Goal: Complete application form

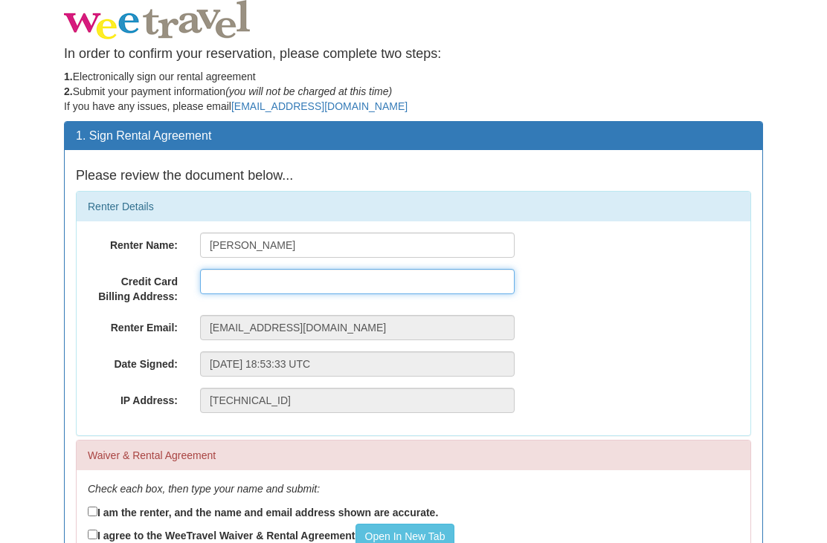
click at [223, 284] on input "text" at bounding box center [357, 281] width 314 height 25
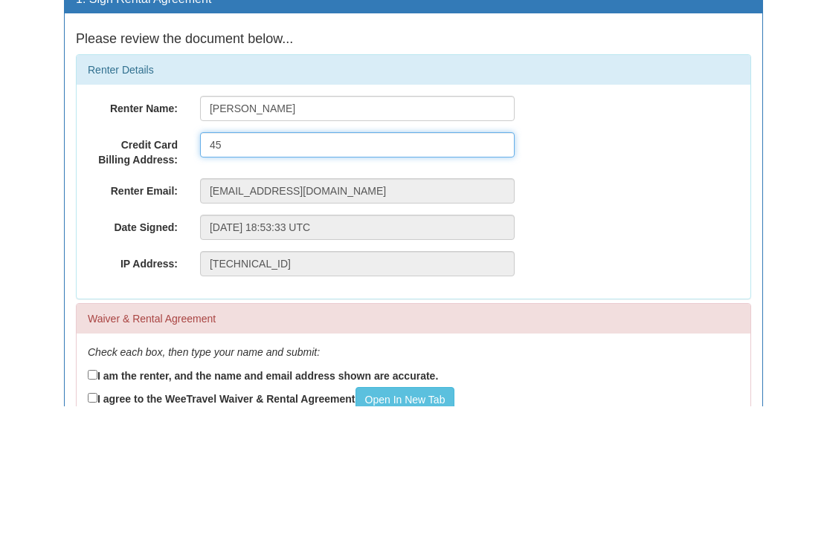
type input "4"
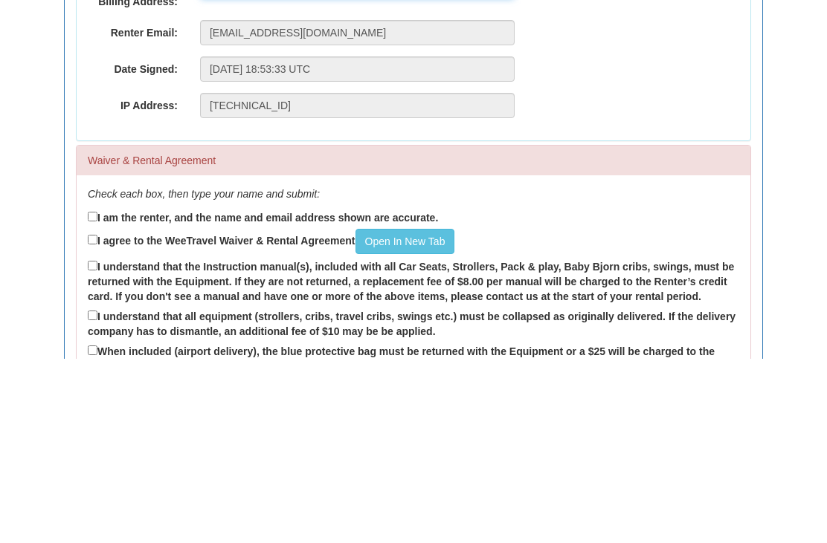
scroll to position [126, 0]
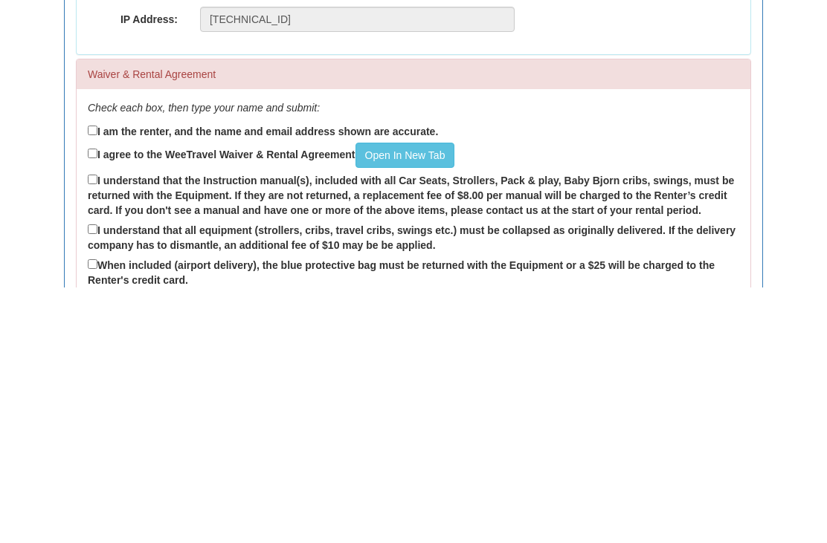
type input "[CREDIT_CARD_NUMBER]"
click at [97, 381] on input "I am the renter, and the name and email address shown are accurate." at bounding box center [93, 386] width 10 height 10
checkbox input "true"
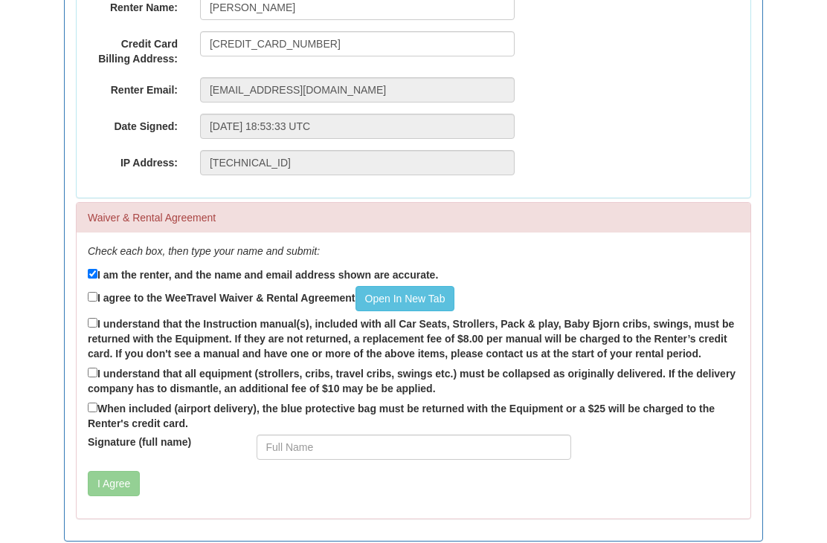
click at [97, 299] on input "I agree to the WeeTravel Waiver & Rental Agreement Open In [GEOGRAPHIC_DATA]" at bounding box center [93, 297] width 10 height 10
checkbox input "true"
click at [97, 328] on input "I understand that the Instruction manual(s), included with all Car Seats, Strol…" at bounding box center [93, 323] width 10 height 10
checkbox input "true"
click at [88, 380] on label "I understand that all equipment (strollers, cribs, travel cribs, swings etc.) m…" at bounding box center [413, 380] width 651 height 31
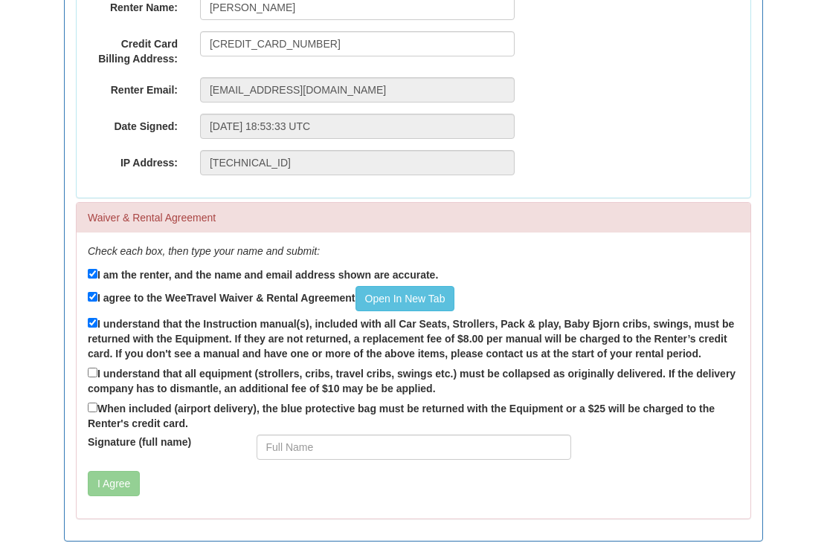
click at [88, 378] on input "I understand that all equipment (strollers, cribs, travel cribs, swings etc.) m…" at bounding box center [93, 373] width 10 height 10
checkbox input "true"
click at [278, 445] on input "Signature (full name)" at bounding box center [413, 447] width 314 height 25
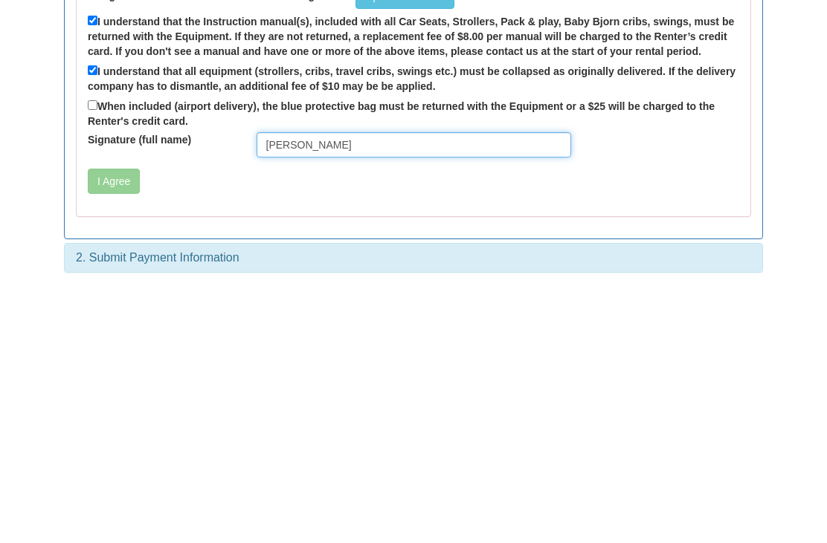
type input "[PERSON_NAME]"
click at [109, 424] on button "I Agree" at bounding box center [114, 436] width 52 height 25
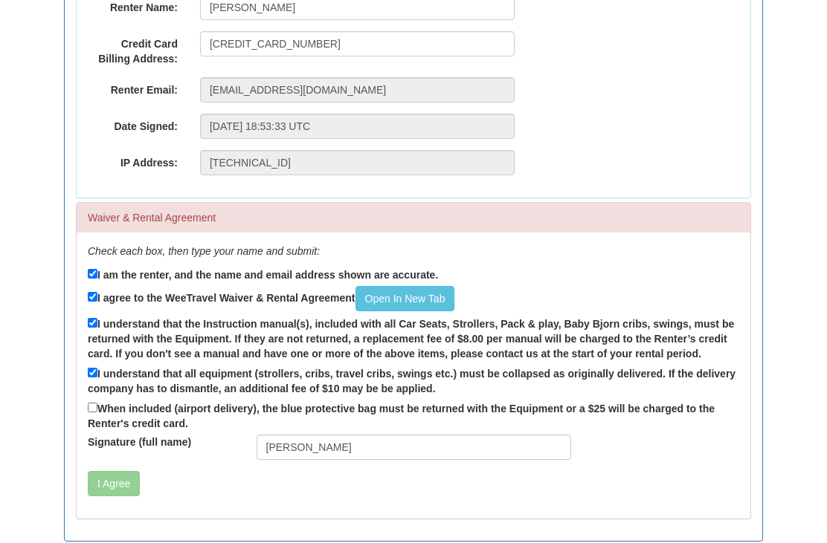
click at [105, 485] on button "I Agree" at bounding box center [114, 483] width 52 height 25
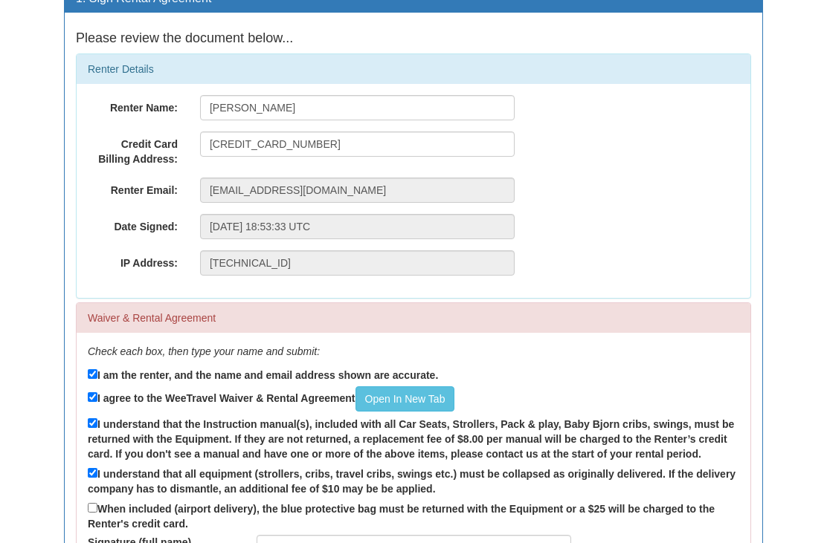
scroll to position [0, 0]
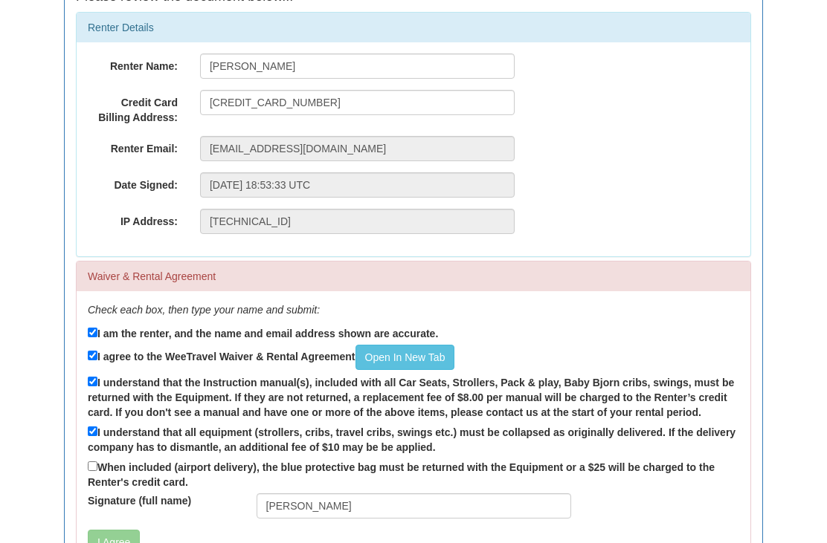
click at [89, 472] on input "When included (airport delivery), the blue protective bag must be returned with…" at bounding box center [93, 467] width 10 height 10
checkbox input "true"
click at [104, 543] on button "I Agree" at bounding box center [114, 542] width 52 height 25
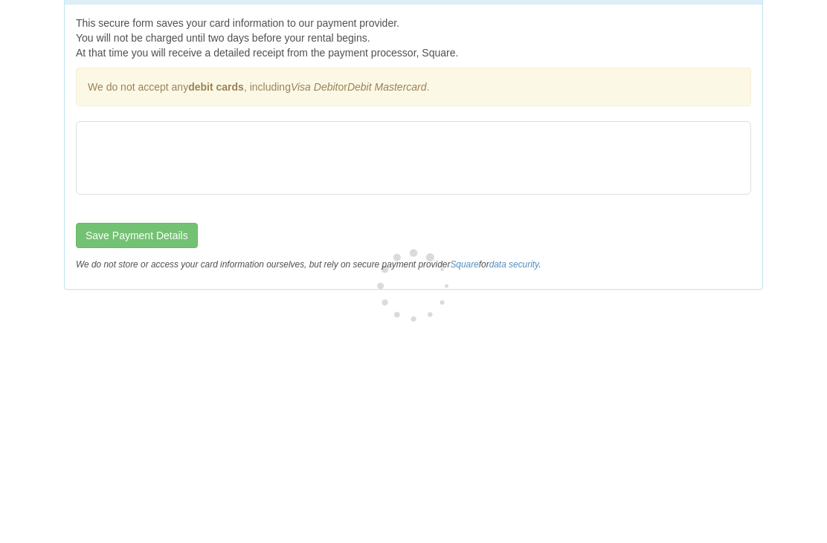
scroll to position [0, 0]
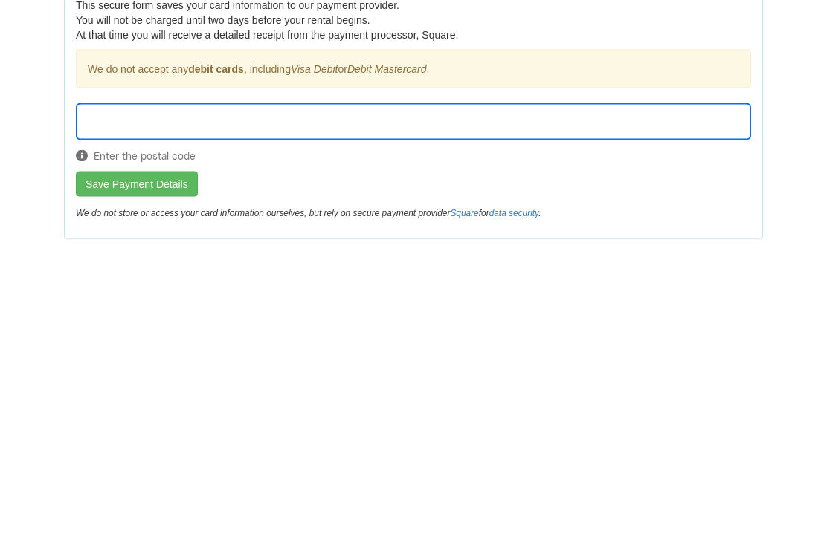
click at [146, 369] on button "Save Payment Details" at bounding box center [137, 381] width 122 height 25
